Goal: Answer question/provide support

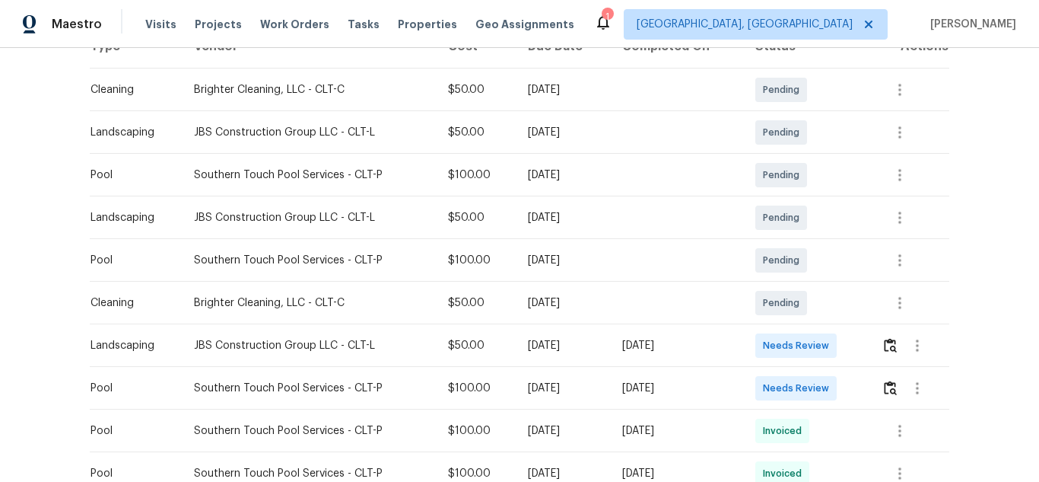
scroll to position [274, 0]
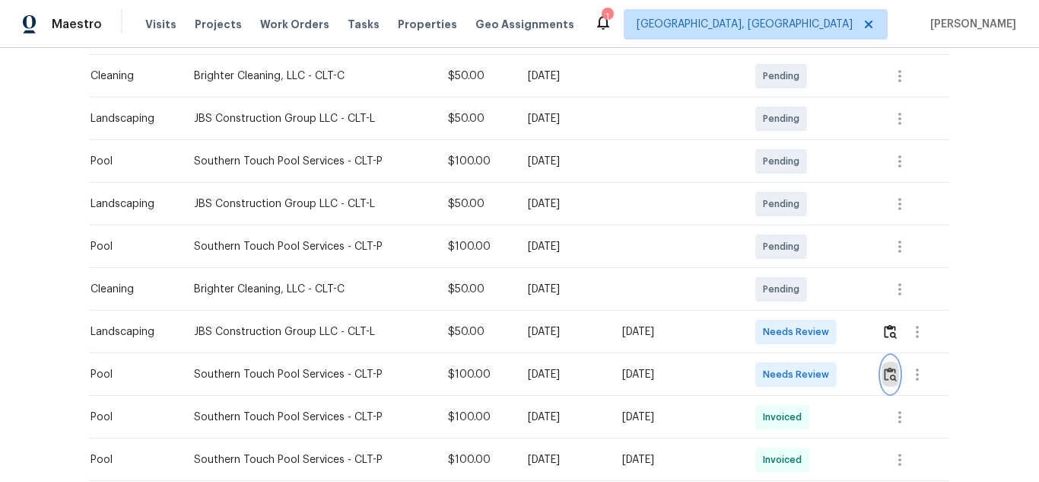
click at [885, 372] on img "button" at bounding box center [890, 374] width 13 height 14
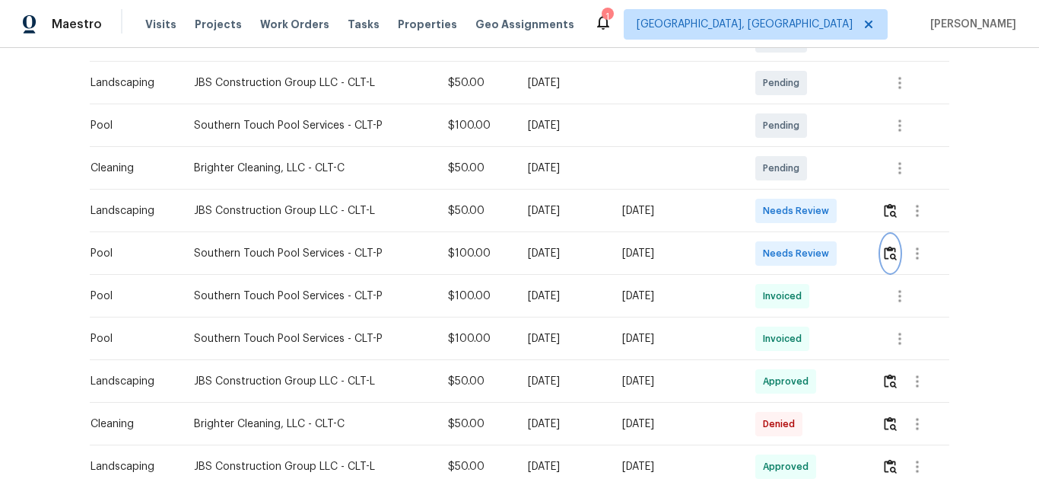
scroll to position [396, 0]
click at [885, 256] on img "button" at bounding box center [890, 252] width 13 height 14
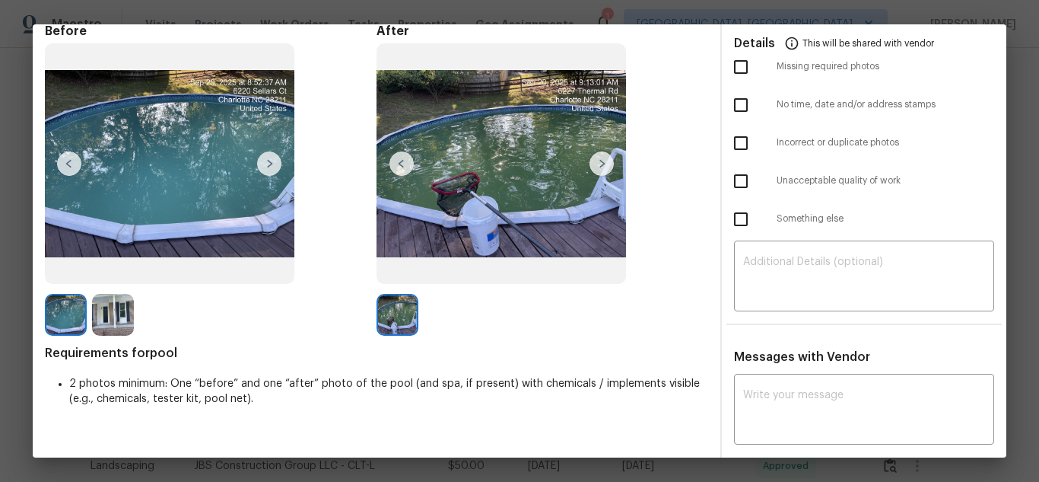
scroll to position [91, 0]
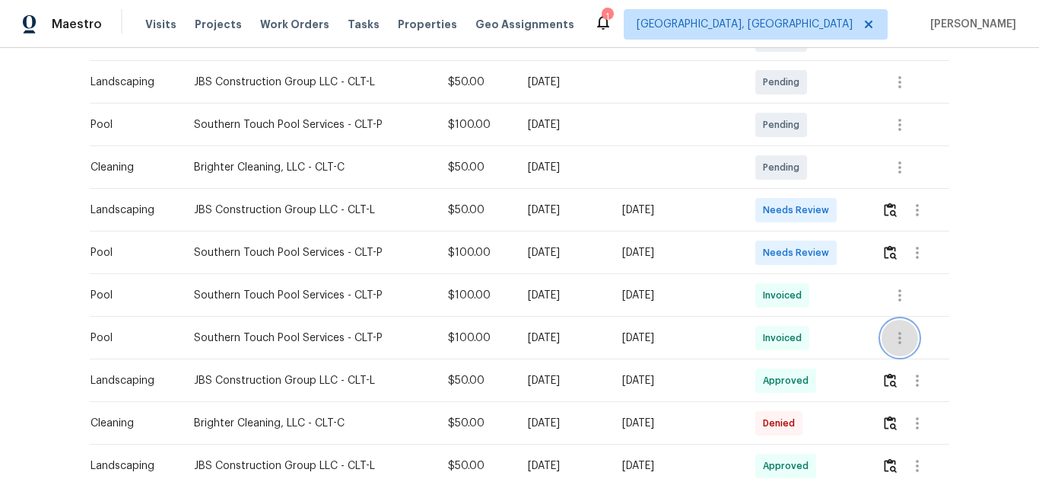
click at [898, 329] on icon "button" at bounding box center [900, 338] width 18 height 18
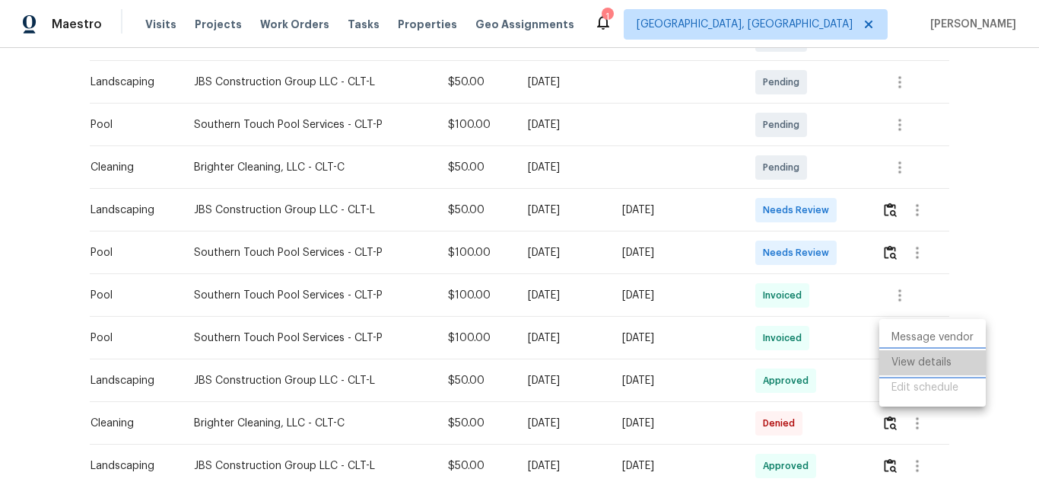
click at [916, 363] on li "View details" at bounding box center [933, 362] width 107 height 25
click at [883, 246] on div at bounding box center [519, 241] width 1039 height 482
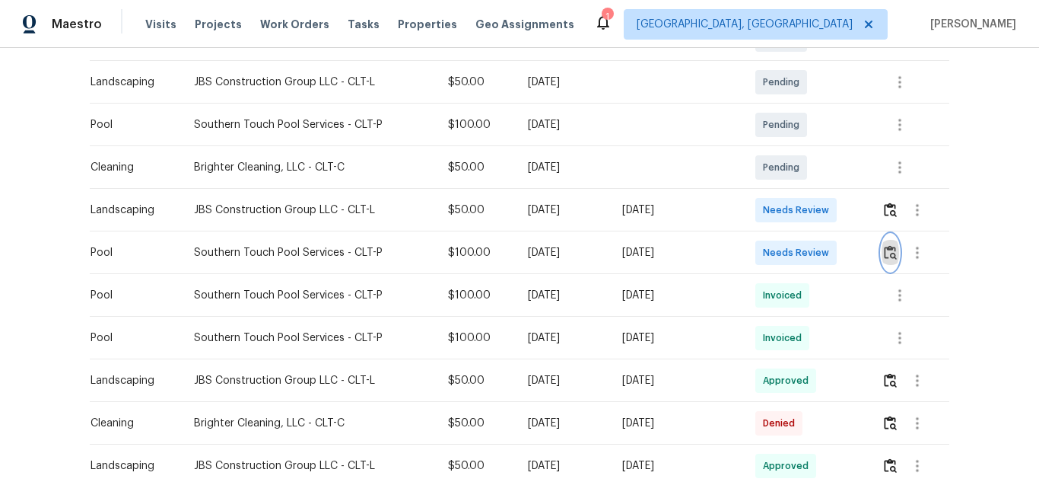
click at [884, 247] on img "button" at bounding box center [890, 252] width 13 height 14
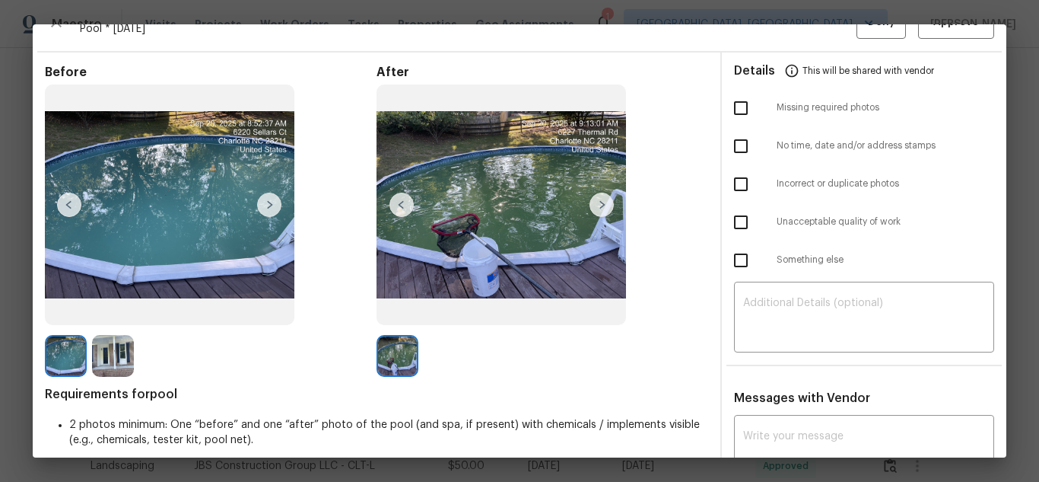
scroll to position [61, 0]
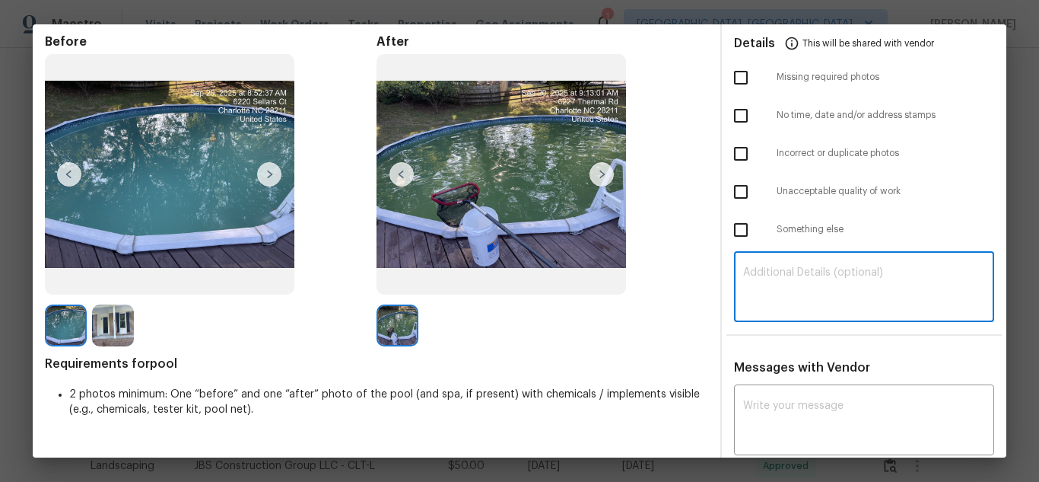
click at [813, 285] on textarea at bounding box center [864, 288] width 242 height 43
paste textarea "Maintenance Audit Team: Hello! Unfortunately, this pool visit completed on pool…"
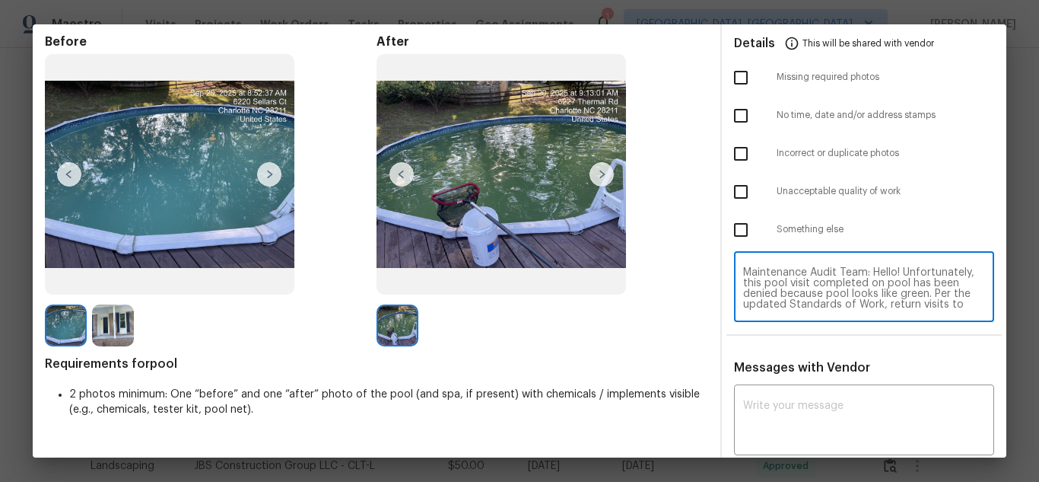
scroll to position [107, 0]
type textarea "Maintenance Audit Team: Hello! Unfortunately, this pool visit completed on pool…"
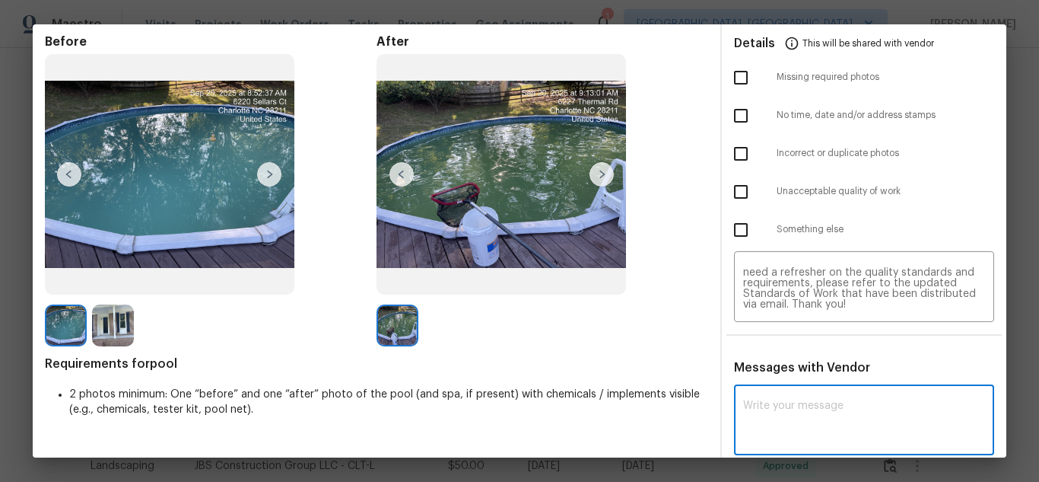
click at [810, 400] on textarea at bounding box center [864, 421] width 242 height 43
paste textarea "Maintenance Audit Team: Hello! Unfortunately, this pool visit completed on pool…"
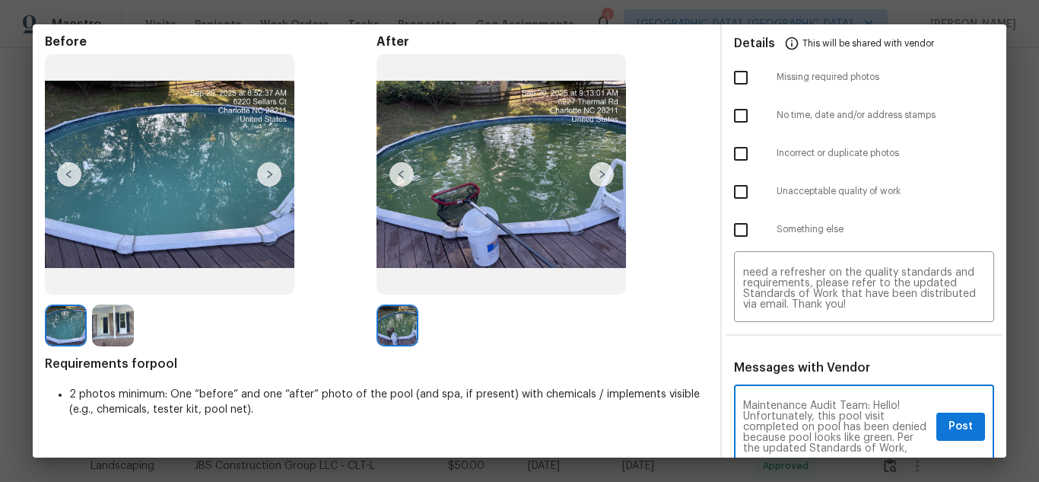
scroll to position [160, 0]
type textarea "Maintenance Audit Team: Hello! Unfortunately, this pool visit completed on pool…"
click at [949, 418] on span "Post" at bounding box center [961, 426] width 24 height 19
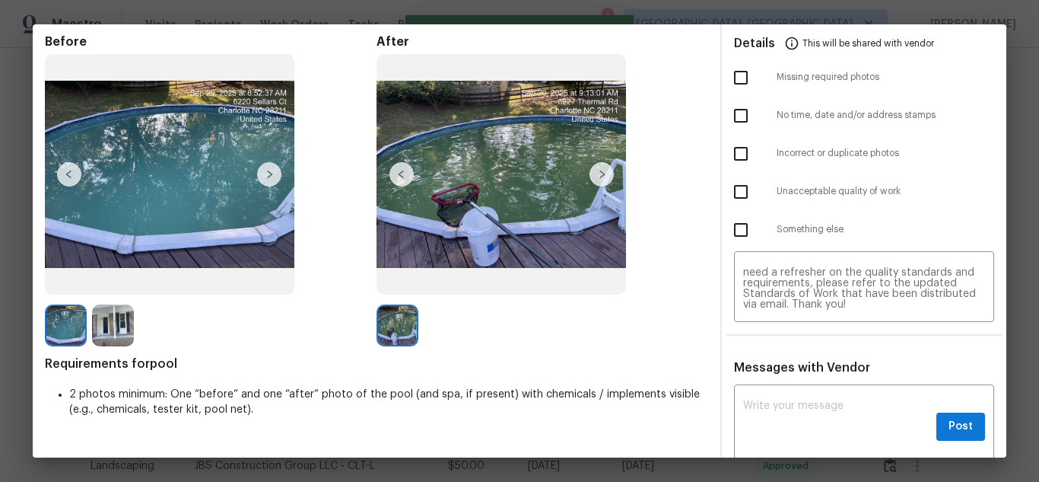
scroll to position [0, 0]
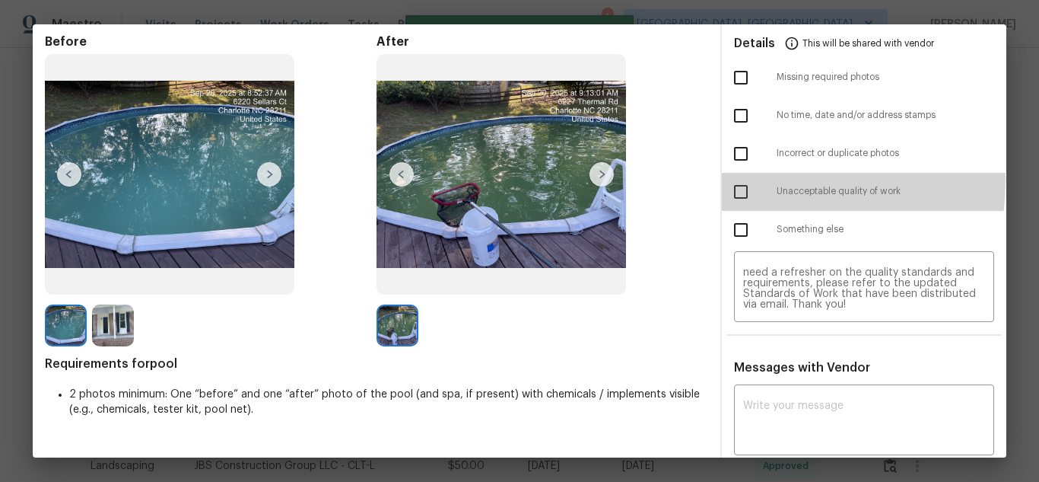
click at [737, 180] on input "checkbox" at bounding box center [741, 192] width 32 height 32
checkbox input "true"
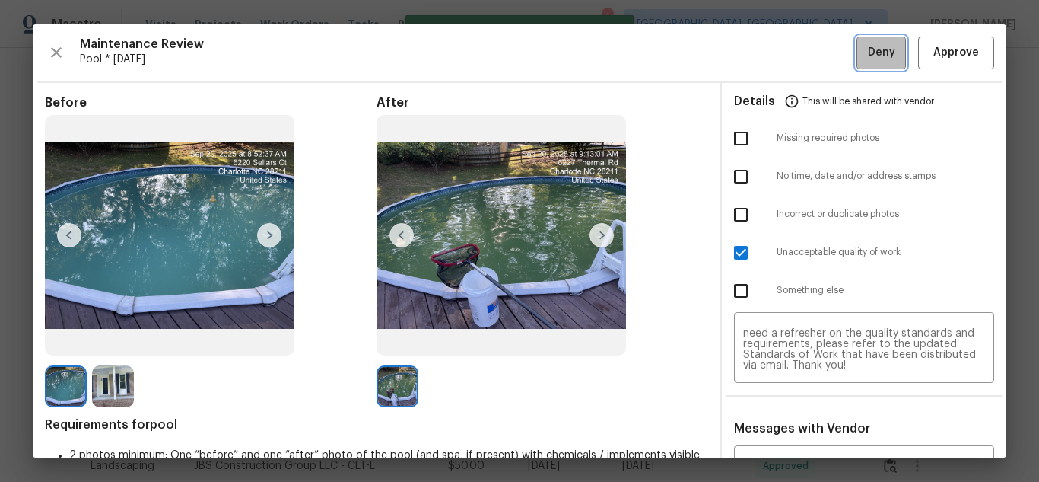
click at [869, 56] on span "Deny" at bounding box center [881, 52] width 27 height 19
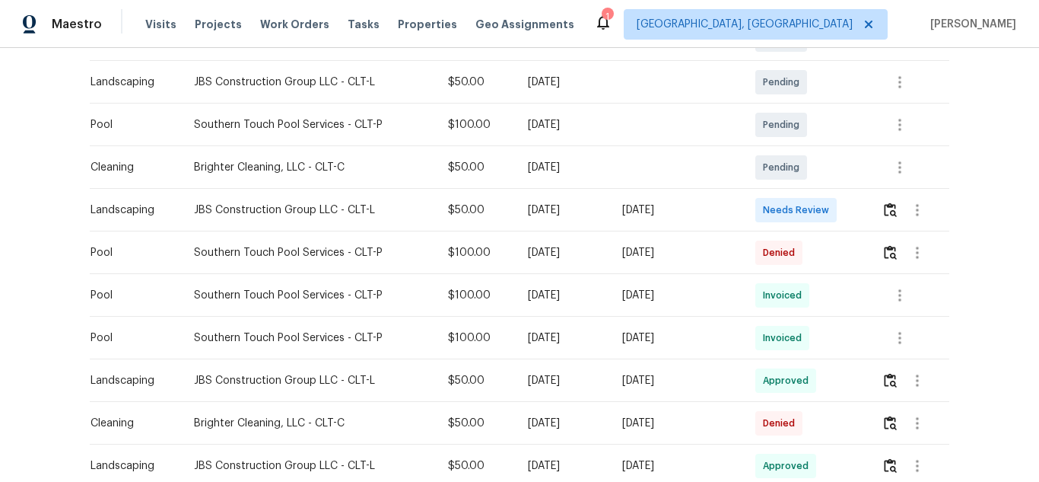
scroll to position [383, 0]
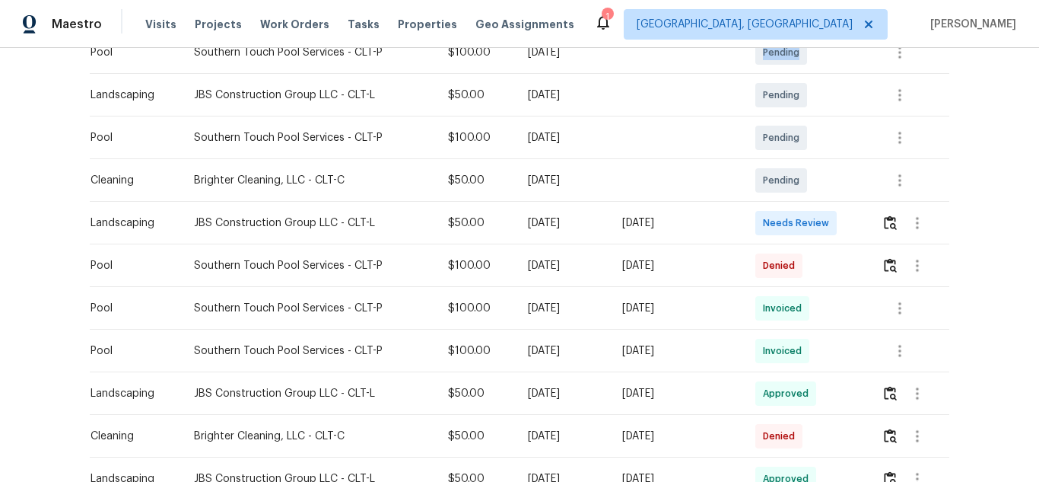
drag, startPoint x: 869, startPoint y: 56, endPoint x: 613, endPoint y: 79, distance: 256.8
click at [613, 79] on tbody "Cleaning Brighter Cleaning, LLC - CLT-C $50.00 [DATE] Pending Landscaping JBS C…" at bounding box center [520, 478] width 860 height 1065
